Goal: Transaction & Acquisition: Book appointment/travel/reservation

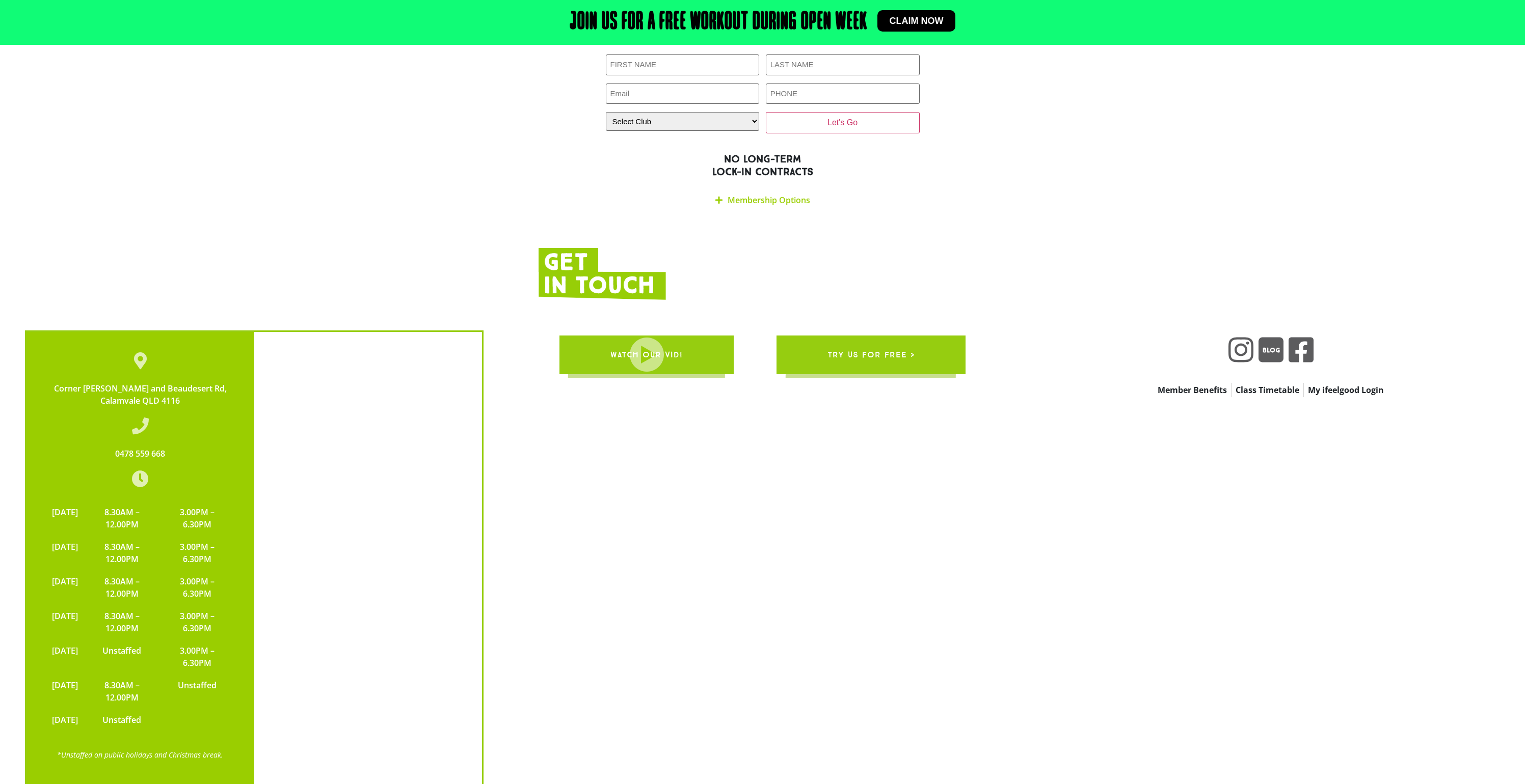
scroll to position [2142, 0]
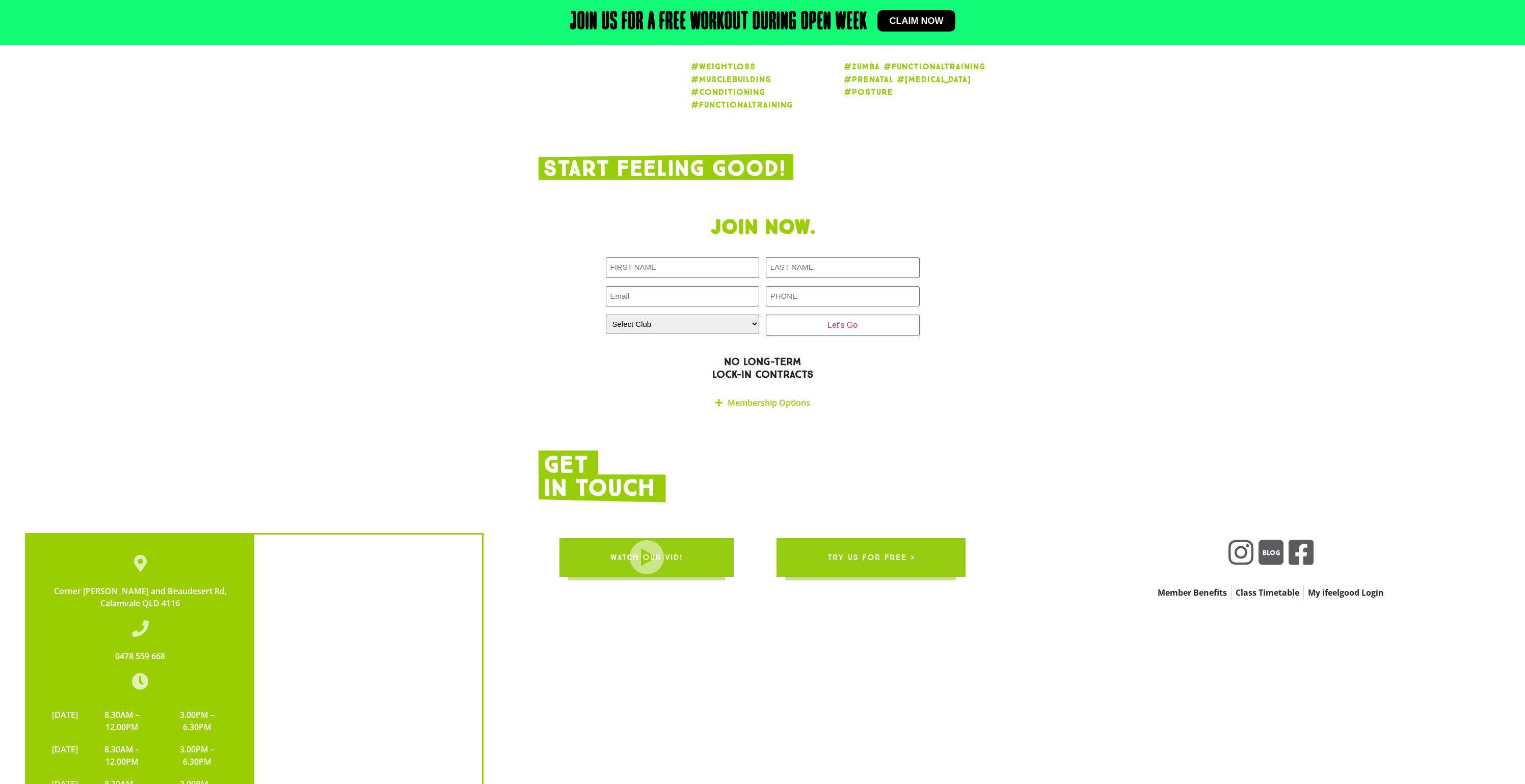
click at [851, 543] on span "try us for free >" at bounding box center [871, 557] width 87 height 28
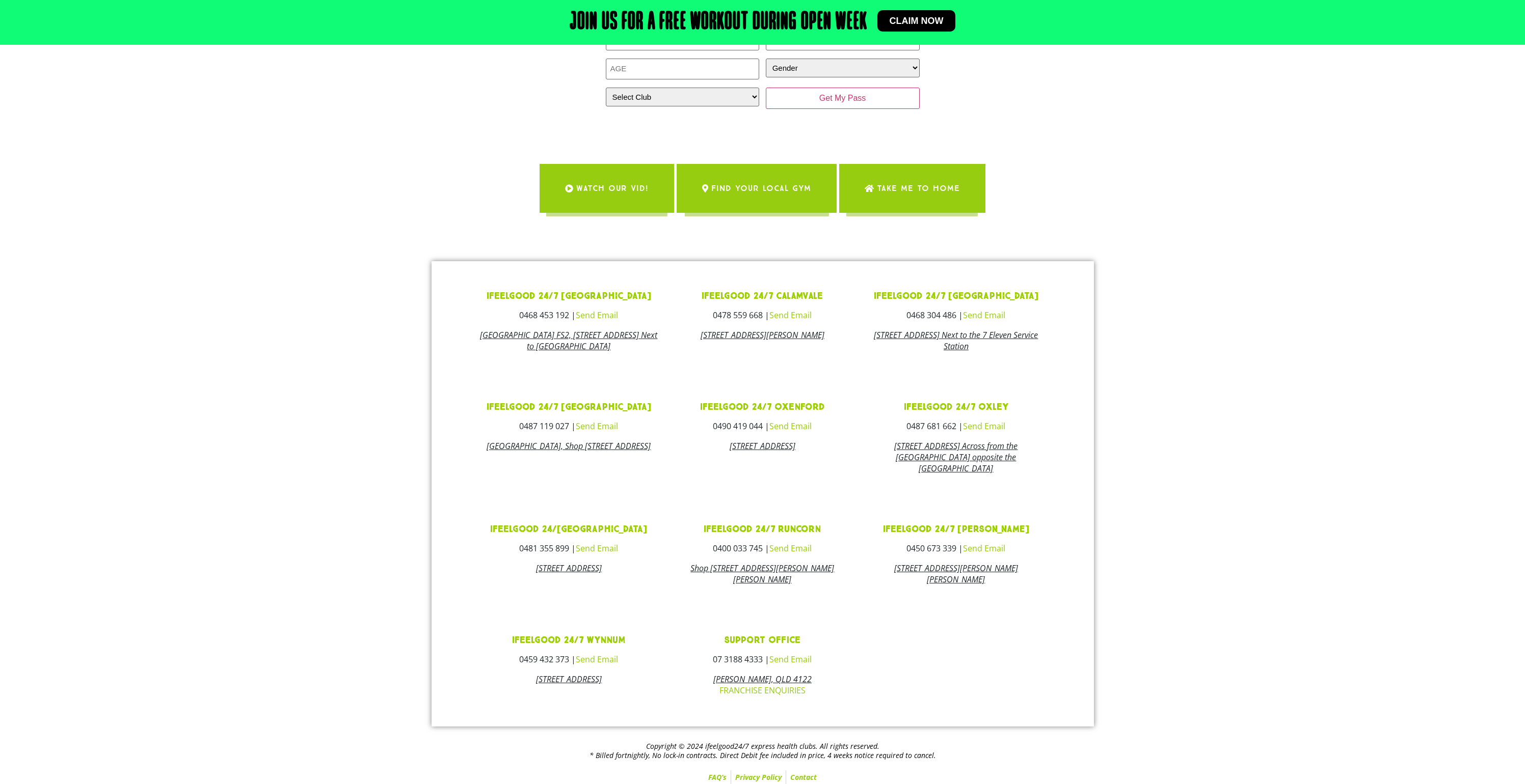
scroll to position [217, 0]
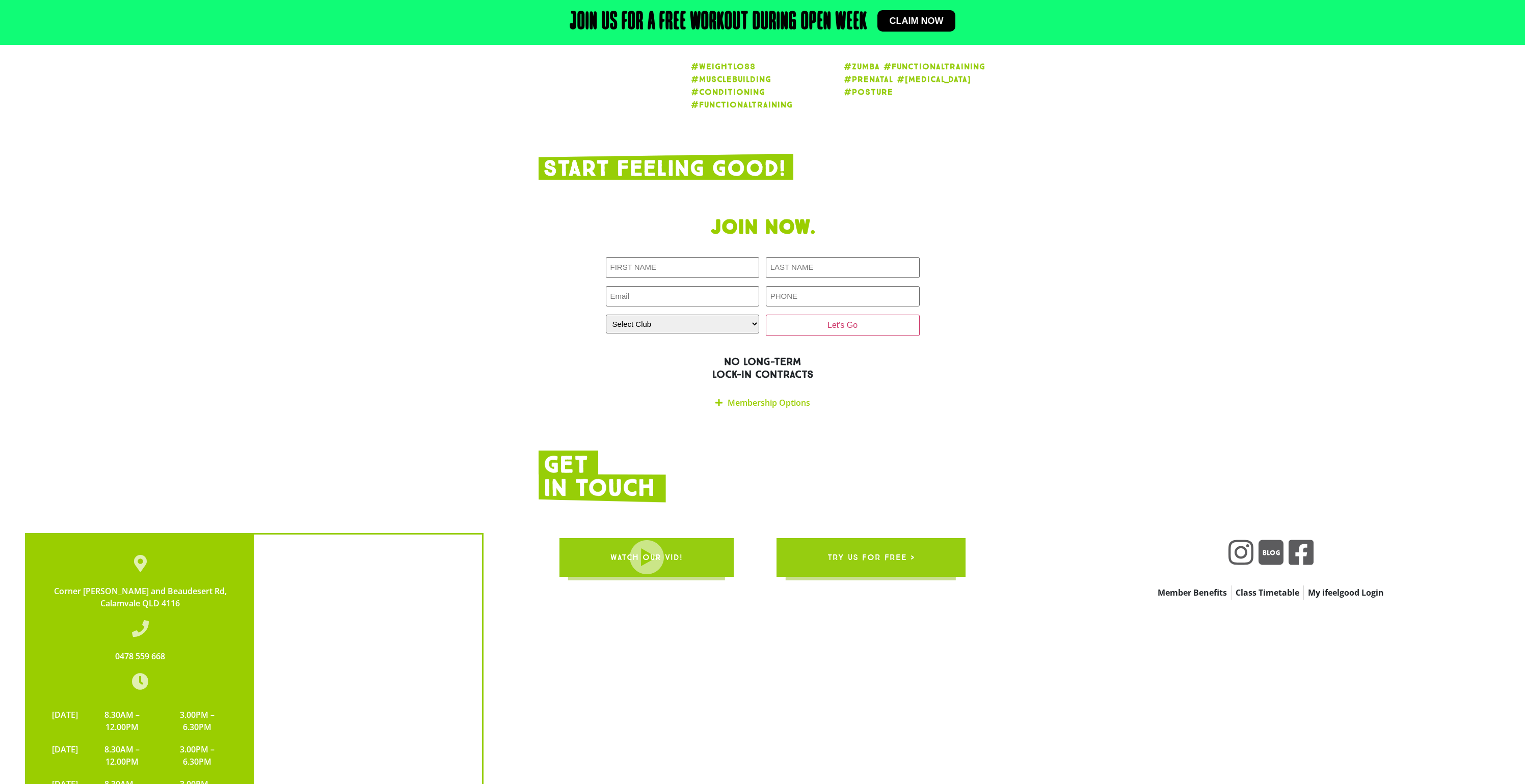
scroll to position [2312, 0]
